Goal: Task Accomplishment & Management: Manage account settings

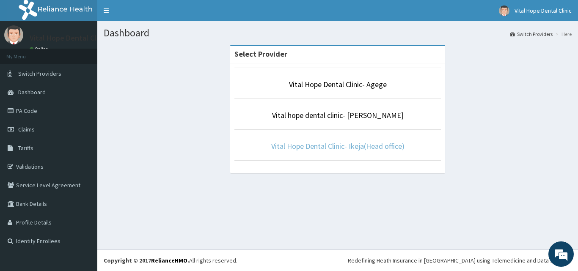
click at [363, 147] on link "Vital Hope Dental Clinic- Ikeja(Head office)" at bounding box center [337, 146] width 133 height 10
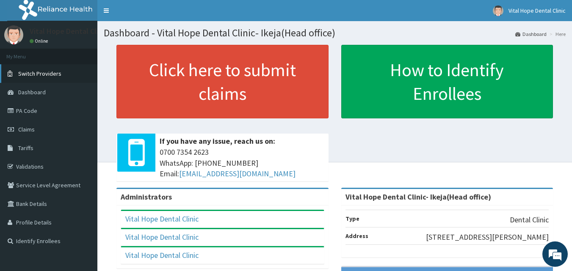
click at [52, 69] on link "Switch Providers" at bounding box center [48, 73] width 97 height 19
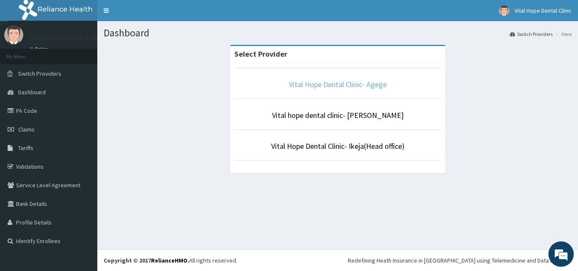
click at [313, 83] on link "Vital Hope Dental Clinic- Agege" at bounding box center [338, 85] width 98 height 10
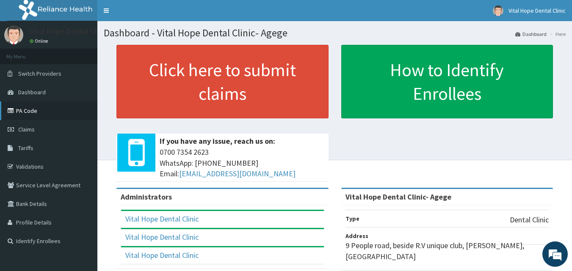
click at [34, 112] on link "PA Code" at bounding box center [48, 111] width 97 height 19
